Goal: Information Seeking & Learning: Learn about a topic

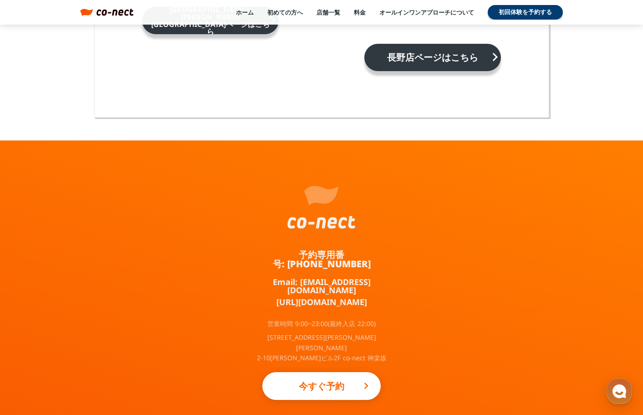
scroll to position [5984, 0]
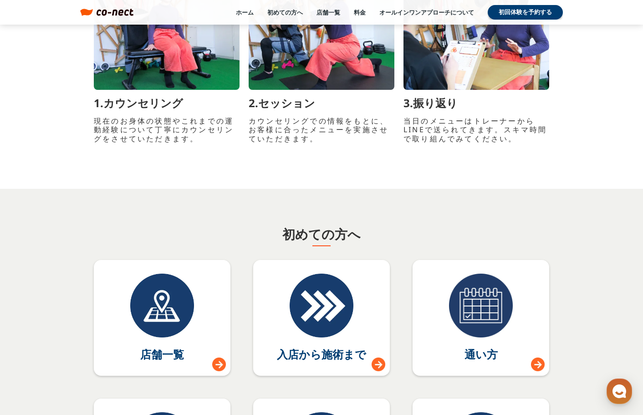
scroll to position [3979, 0]
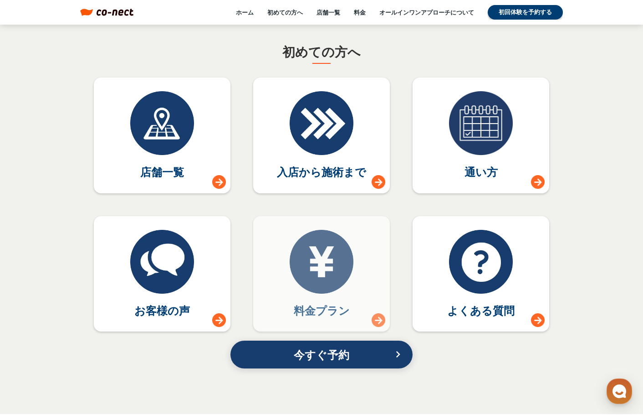
click at [312, 262] on div at bounding box center [322, 262] width 64 height 64
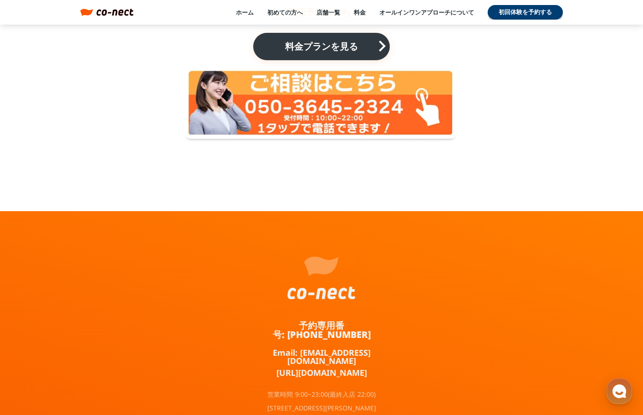
scroll to position [1967, 0]
